Goal: Task Accomplishment & Management: Complete application form

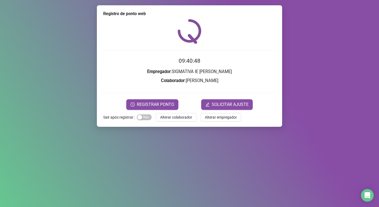
click at [215, 198] on div "Registro de ponto web 09:40:48 Empregador : SIGMATIVA IE [PERSON_NAME] : [PERSO…" at bounding box center [189, 103] width 379 height 207
click at [167, 100] on button "REGISTRAR PONTO" at bounding box center [152, 104] width 52 height 11
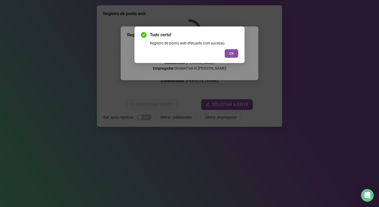
drag, startPoint x: 232, startPoint y: 53, endPoint x: 230, endPoint y: 56, distance: 4.1
click at [232, 53] on span "OK" at bounding box center [231, 54] width 5 height 6
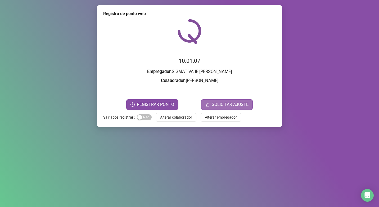
click at [220, 103] on span "SOLICITAR AJUSTE" at bounding box center [230, 104] width 37 height 6
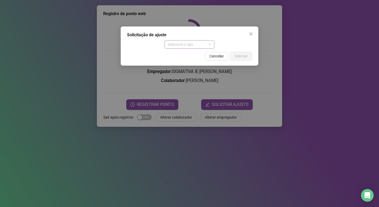
click at [185, 45] on span "Selecione o tipo" at bounding box center [190, 44] width 44 height 8
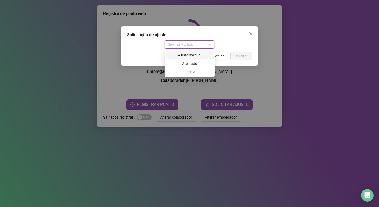
click at [191, 57] on div "Ajuste manual" at bounding box center [190, 55] width 42 height 6
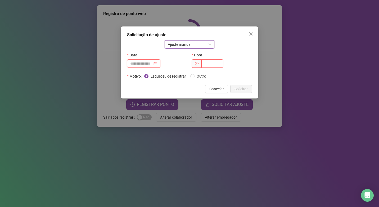
click at [145, 63] on input at bounding box center [141, 64] width 22 height 6
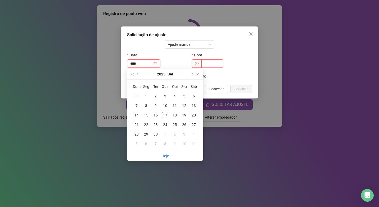
type input "****"
click at [201, 36] on div "Solicitação de ajuste Ajuste manual Data Hora Motivo Esqueceu de registrar Outr…" at bounding box center [190, 62] width 138 height 72
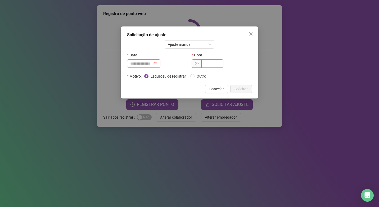
drag, startPoint x: 201, startPoint y: 36, endPoint x: 246, endPoint y: 34, distance: 45.0
click at [246, 33] on div "Solicitação de ajuste" at bounding box center [189, 35] width 125 height 6
click at [250, 33] on icon "close" at bounding box center [250, 33] width 3 height 3
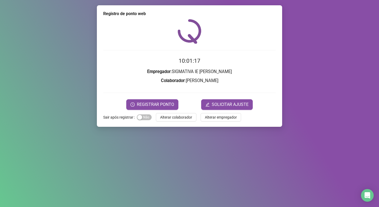
drag, startPoint x: 162, startPoint y: 103, endPoint x: 189, endPoint y: 101, distance: 26.8
click at [189, 101] on div "REGISTRAR PONTO SOLICITAR AJUSTE" at bounding box center [189, 104] width 172 height 11
click at [214, 100] on button "SOLICITAR AJUSTE" at bounding box center [227, 104] width 52 height 11
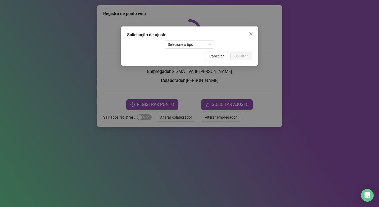
click at [183, 49] on div "Solicitação de ajuste Selecione o tipo Cancelar Solicitar" at bounding box center [190, 45] width 138 height 39
drag, startPoint x: 202, startPoint y: 43, endPoint x: 202, endPoint y: 46, distance: 2.8
click at [202, 44] on span "Selecione o tipo" at bounding box center [190, 44] width 44 height 8
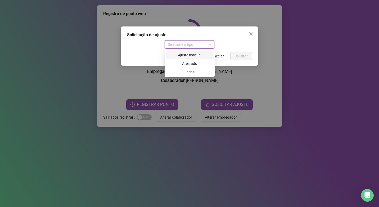
click at [200, 57] on div "Ajuste manual" at bounding box center [190, 55] width 42 height 6
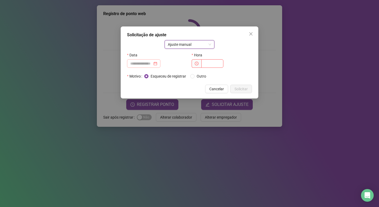
drag, startPoint x: 144, startPoint y: 68, endPoint x: 148, endPoint y: 63, distance: 6.2
click at [146, 65] on div "Data" at bounding box center [157, 61] width 65 height 21
click at [148, 62] on input at bounding box center [141, 64] width 22 height 6
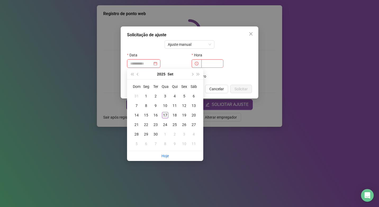
type input "**********"
click at [167, 116] on div "17" at bounding box center [165, 115] width 6 height 6
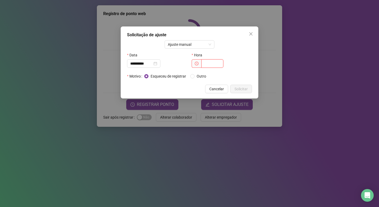
click at [205, 63] on input "text" at bounding box center [212, 63] width 22 height 8
type input "*****"
click at [197, 72] on div "Esqueceu de registrar Outro" at bounding box center [198, 76] width 108 height 8
click at [197, 74] on span "Outro" at bounding box center [201, 76] width 14 height 6
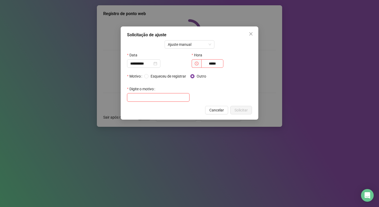
click at [161, 98] on input "text" at bounding box center [158, 97] width 62 height 8
type input "**********"
click at [239, 115] on div "**********" at bounding box center [190, 72] width 138 height 93
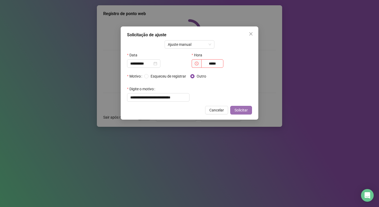
click at [241, 112] on span "Solicitar" at bounding box center [240, 110] width 13 height 6
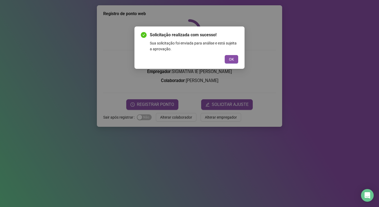
drag, startPoint x: 229, startPoint y: 60, endPoint x: 259, endPoint y: 71, distance: 32.7
click at [230, 59] on span "OK" at bounding box center [231, 59] width 5 height 6
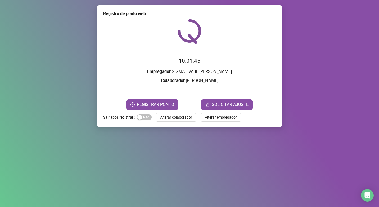
drag, startPoint x: 302, startPoint y: 68, endPoint x: 264, endPoint y: 33, distance: 51.5
click at [302, 67] on div "Registro de ponto web 10:01:45 Empregador : SIGMATIVA IE [PERSON_NAME] : [PERSO…" at bounding box center [189, 103] width 379 height 207
